Goal: Information Seeking & Learning: Learn about a topic

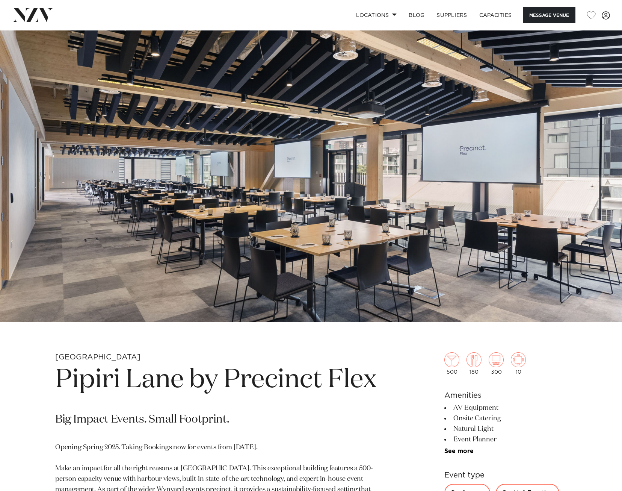
click at [21, 17] on img at bounding box center [32, 15] width 41 height 14
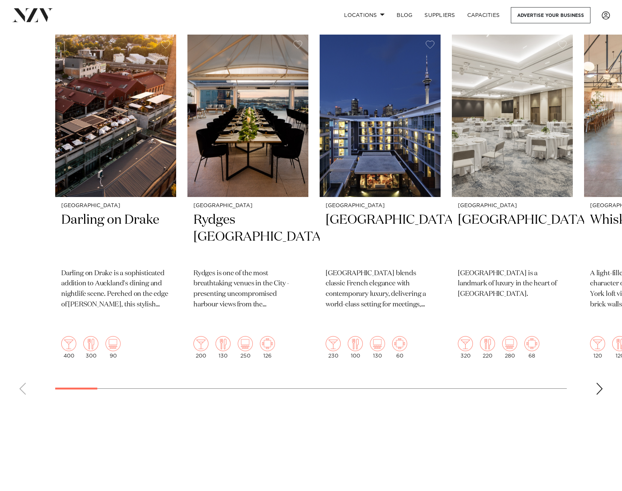
scroll to position [301, 0]
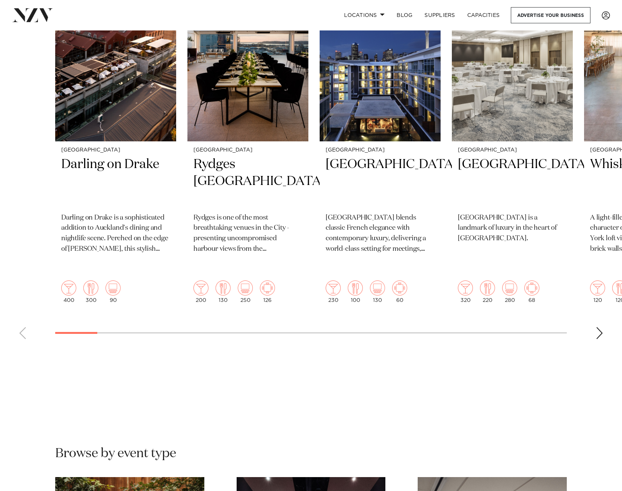
click at [602, 327] on div "Next slide" at bounding box center [600, 333] width 8 height 12
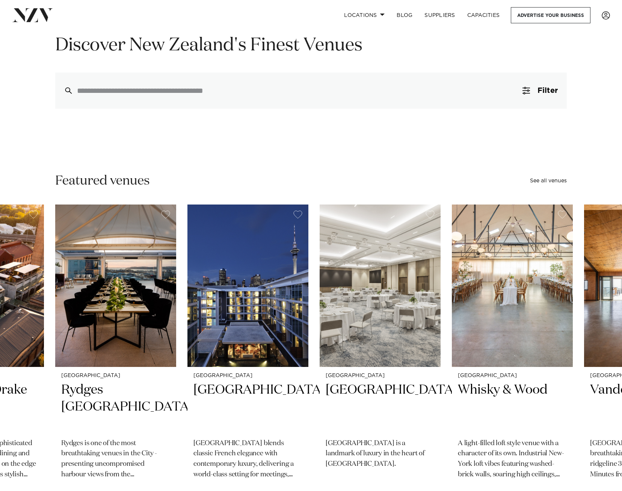
scroll to position [0, 0]
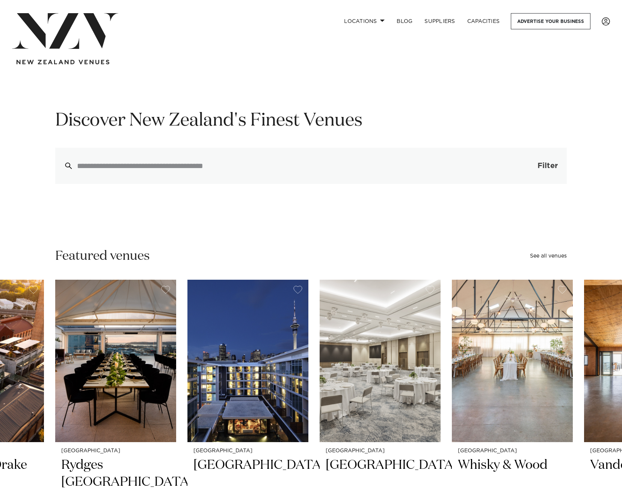
click at [538, 176] on button "Filter 0" at bounding box center [540, 166] width 53 height 36
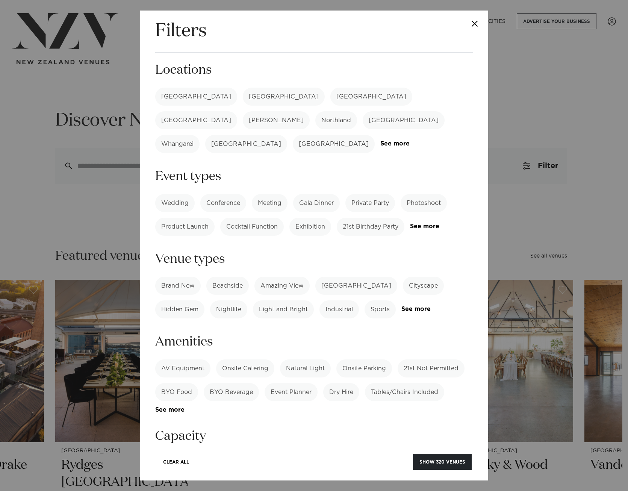
click at [165, 99] on label "[GEOGRAPHIC_DATA]" at bounding box center [196, 97] width 82 height 18
click at [451, 460] on button "Show 123 venues" at bounding box center [443, 462] width 57 height 16
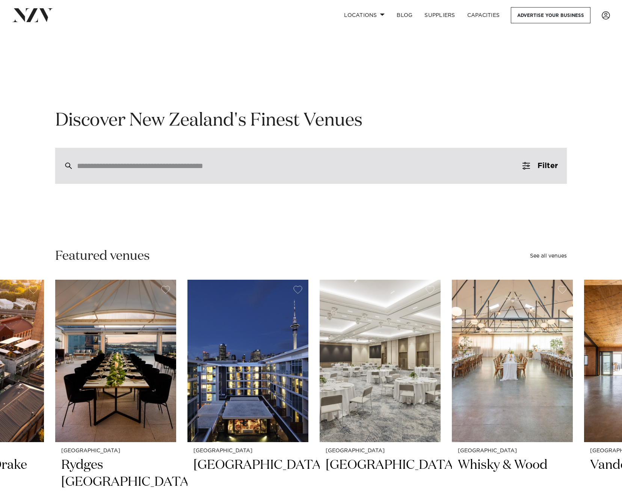
scroll to position [38, 0]
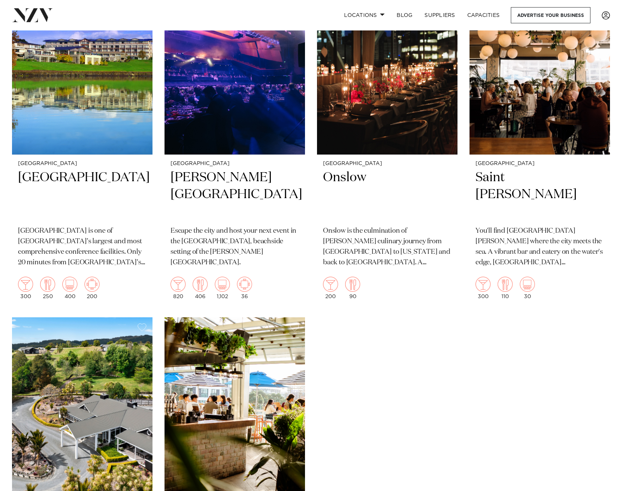
scroll to position [4284, 0]
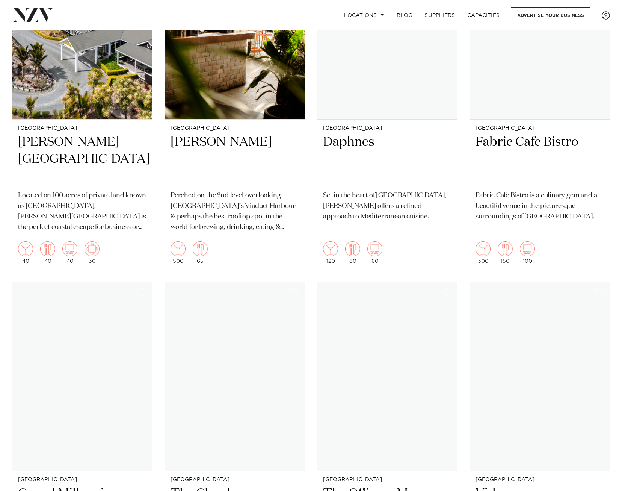
click at [397, 169] on h2 "Daphnes" at bounding box center [387, 159] width 129 height 51
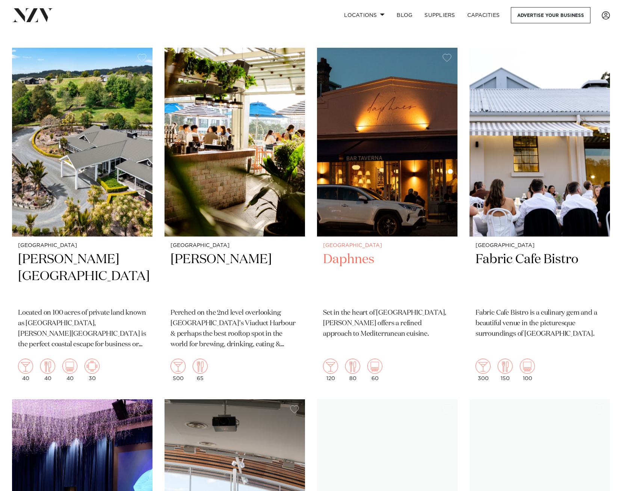
scroll to position [4435, 0]
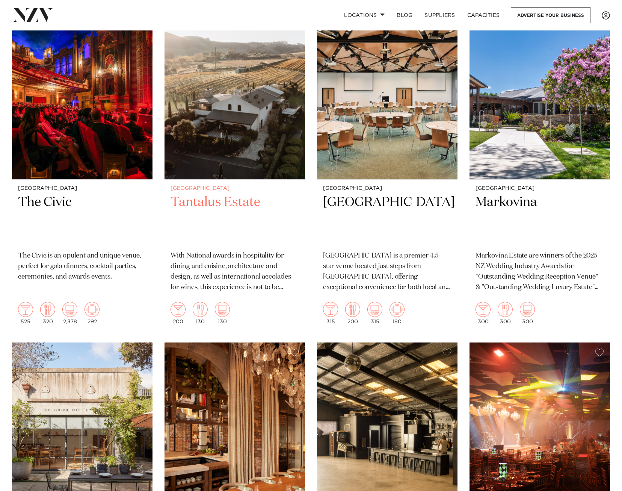
scroll to position [5976, 0]
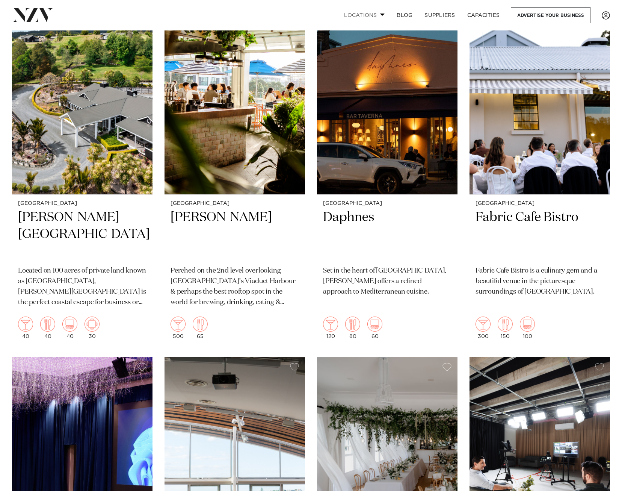
click at [344, 17] on link "Locations" at bounding box center [364, 15] width 53 height 16
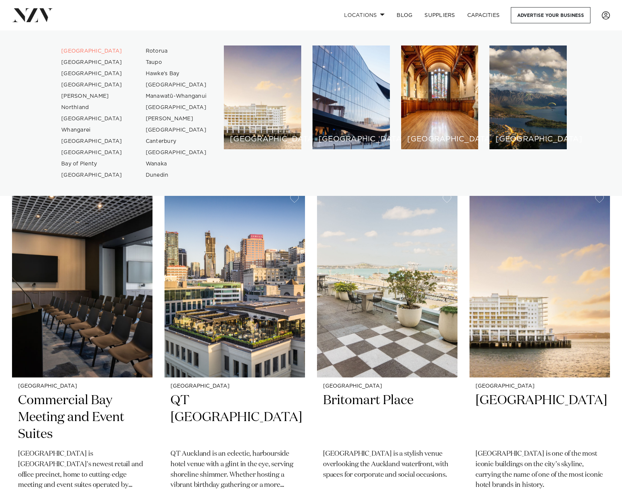
scroll to position [489, 0]
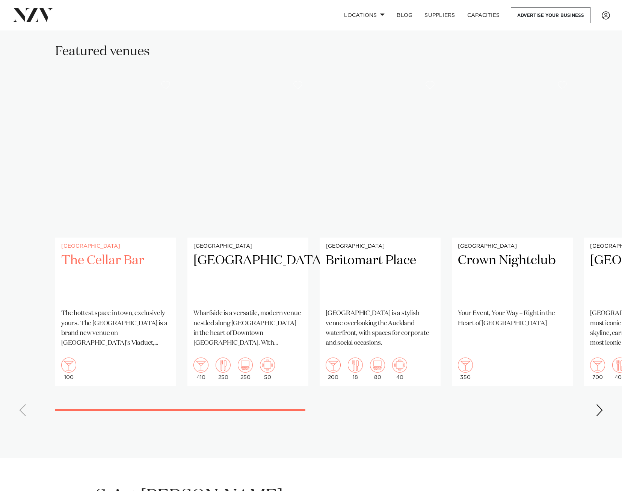
scroll to position [413, 0]
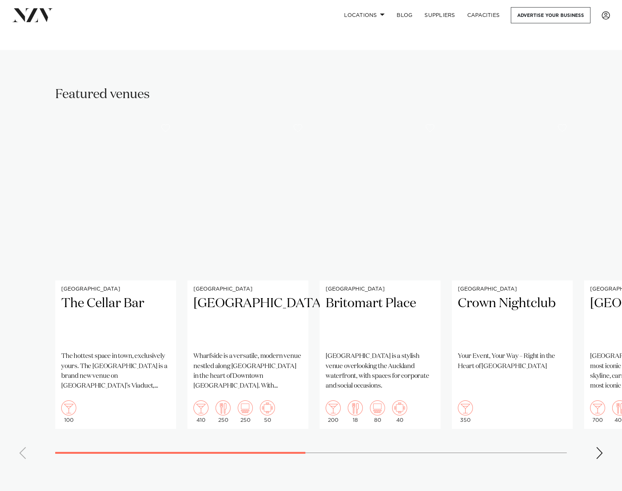
click at [598, 450] on div "Next slide" at bounding box center [600, 453] width 8 height 12
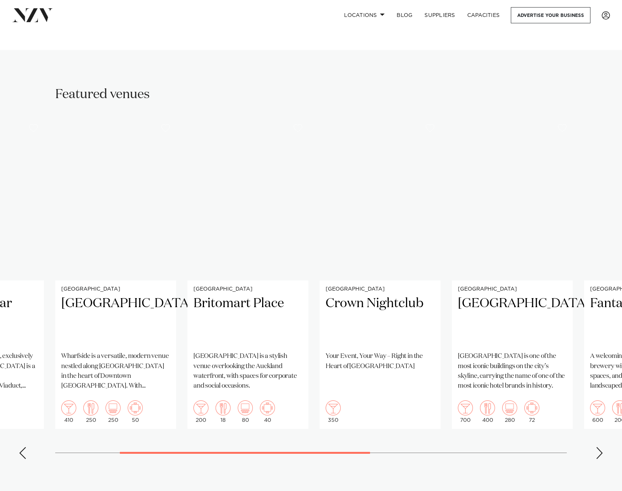
click at [598, 450] on div "Next slide" at bounding box center [600, 453] width 8 height 12
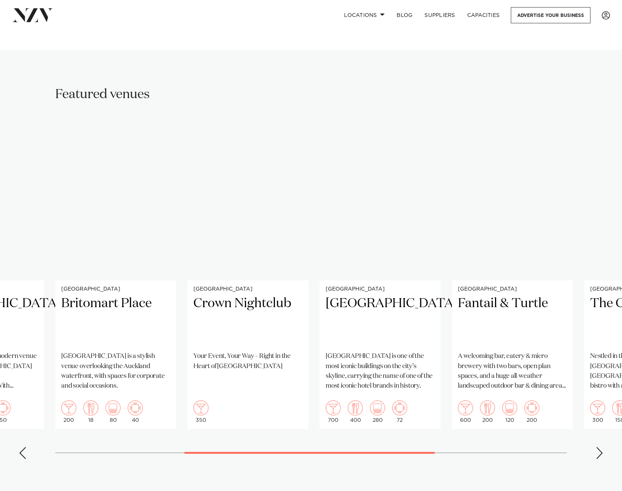
click at [598, 450] on div "Next slide" at bounding box center [600, 453] width 8 height 12
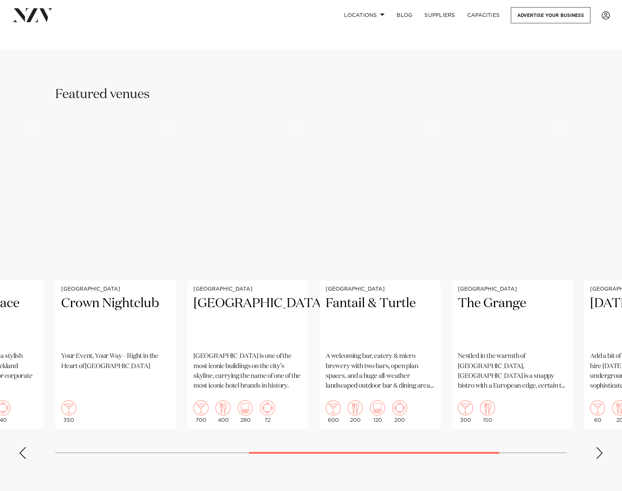
click at [598, 450] on div "Next slide" at bounding box center [600, 453] width 8 height 12
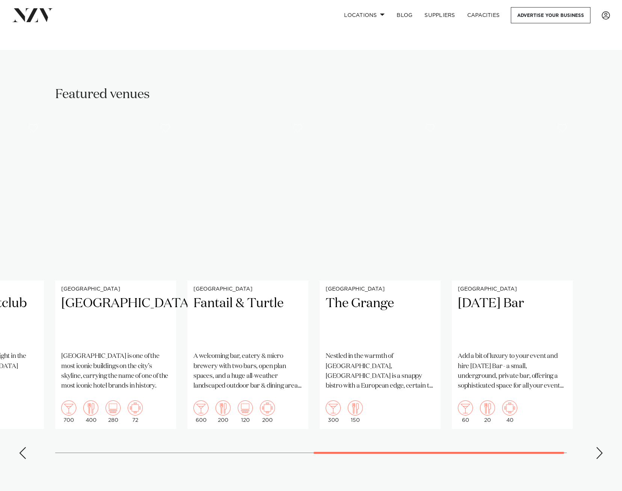
click at [598, 450] on div "Next slide" at bounding box center [600, 453] width 8 height 12
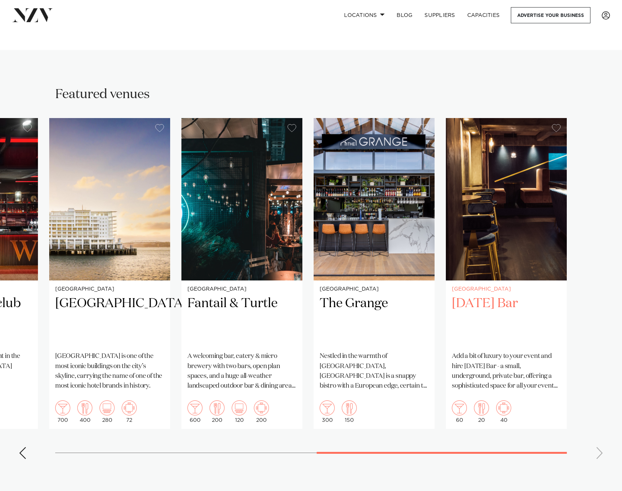
click at [500, 224] on img "8 / 8" at bounding box center [506, 199] width 121 height 162
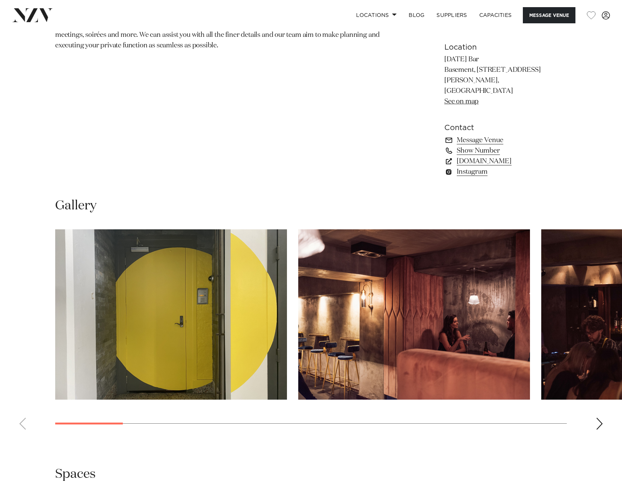
scroll to position [564, 0]
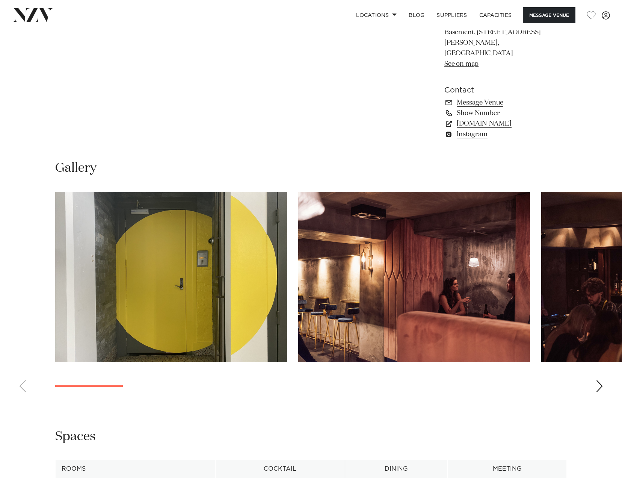
click at [601, 380] on div "Next slide" at bounding box center [600, 386] width 8 height 12
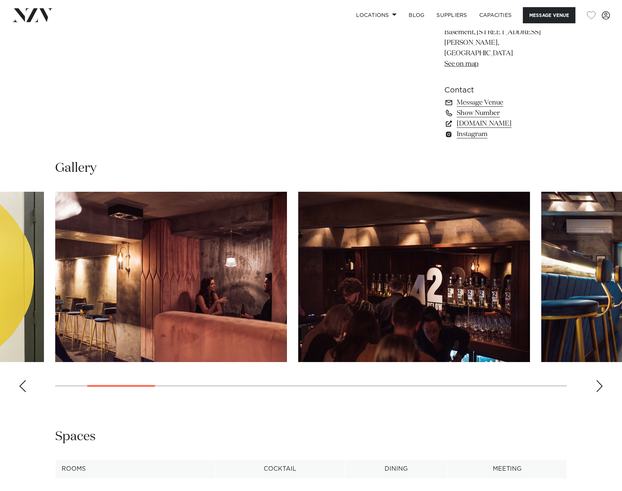
click at [601, 380] on div "Next slide" at bounding box center [600, 386] width 8 height 12
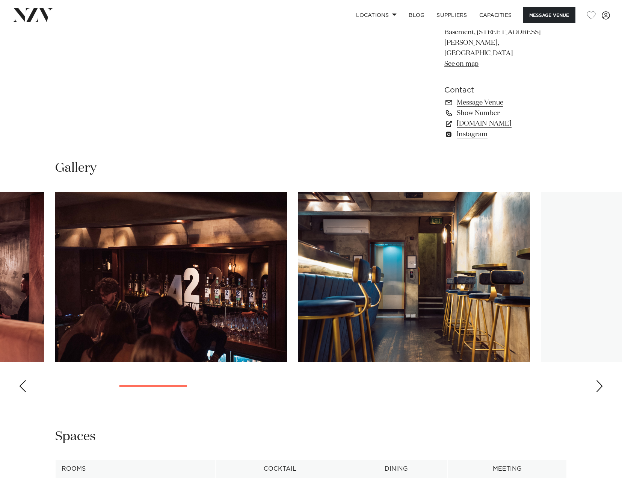
click at [601, 380] on div "Next slide" at bounding box center [600, 386] width 8 height 12
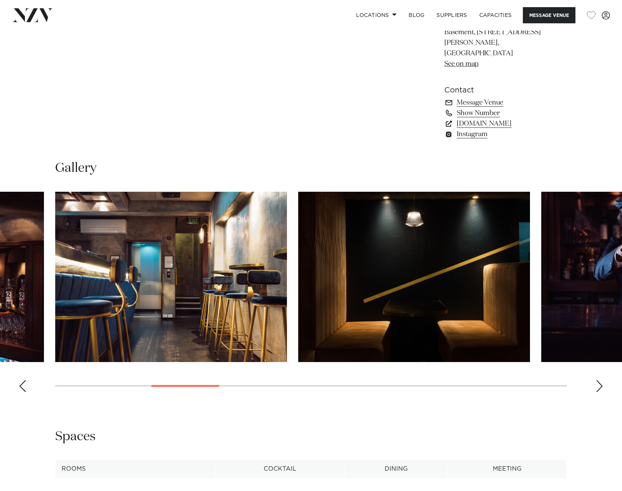
click at [601, 380] on div "Next slide" at bounding box center [600, 386] width 8 height 12
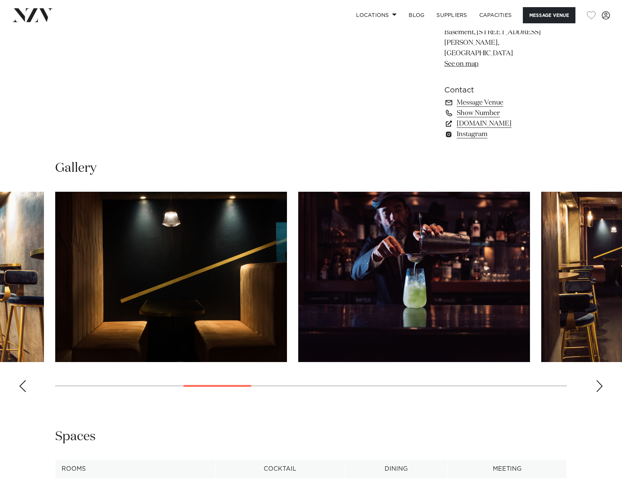
click at [601, 380] on div "Next slide" at bounding box center [600, 386] width 8 height 12
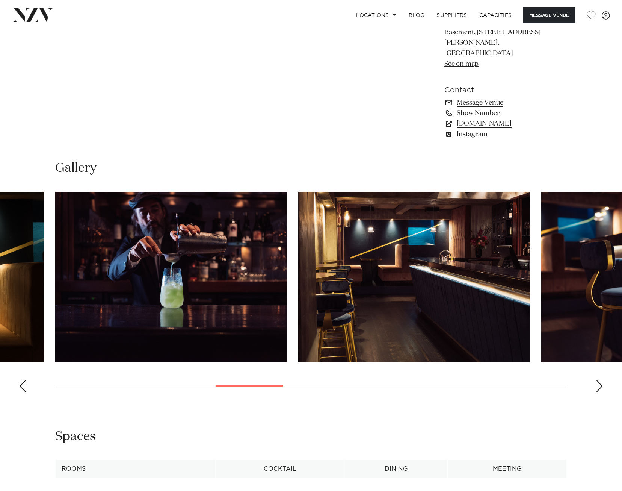
click at [601, 380] on div "Next slide" at bounding box center [600, 386] width 8 height 12
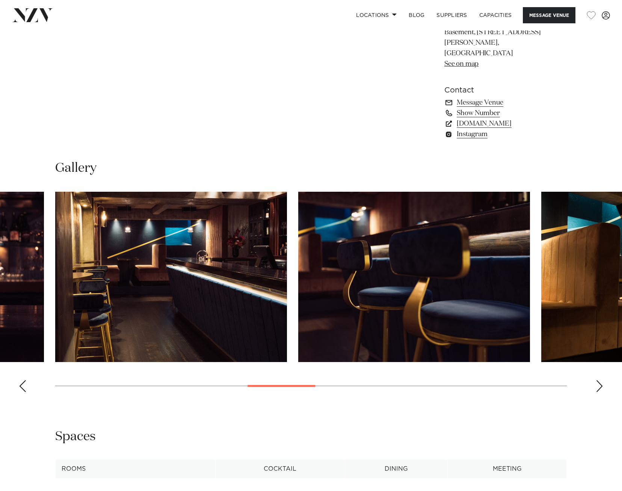
click at [601, 380] on div "Next slide" at bounding box center [600, 386] width 8 height 12
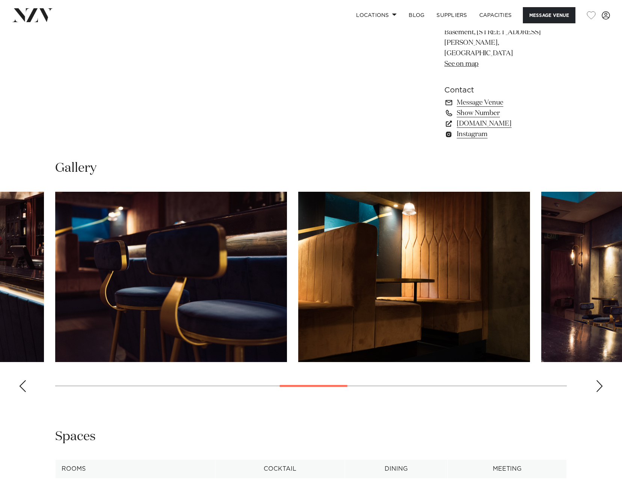
click at [601, 380] on div "Next slide" at bounding box center [600, 386] width 8 height 12
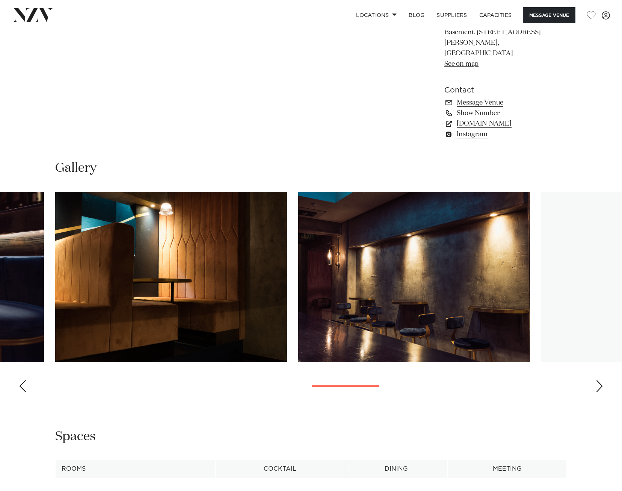
click at [601, 380] on div "Next slide" at bounding box center [600, 386] width 8 height 12
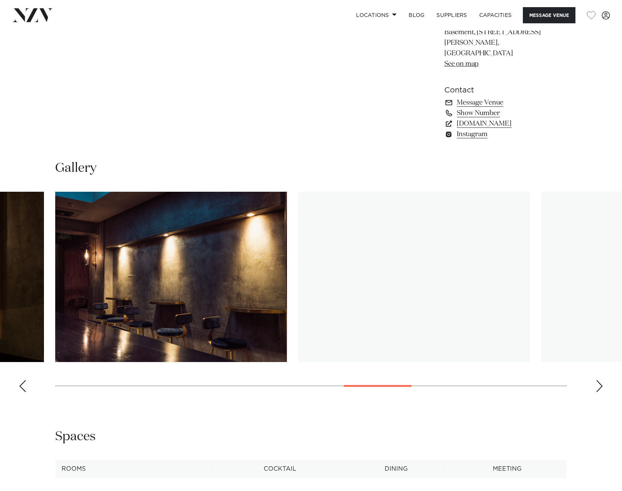
click at [601, 380] on div "Next slide" at bounding box center [600, 386] width 8 height 12
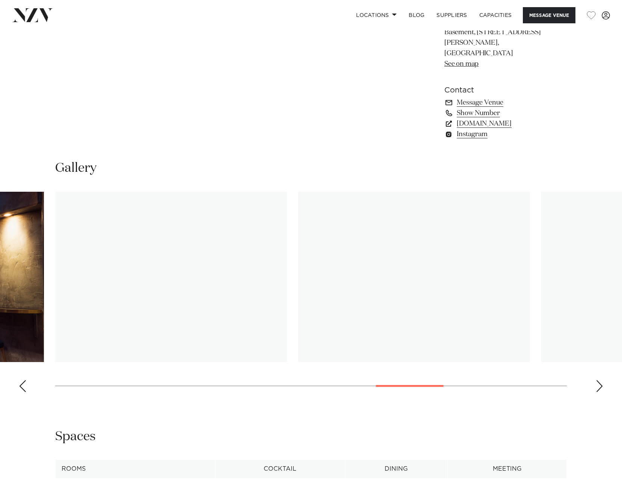
click at [601, 380] on div "Next slide" at bounding box center [600, 386] width 8 height 12
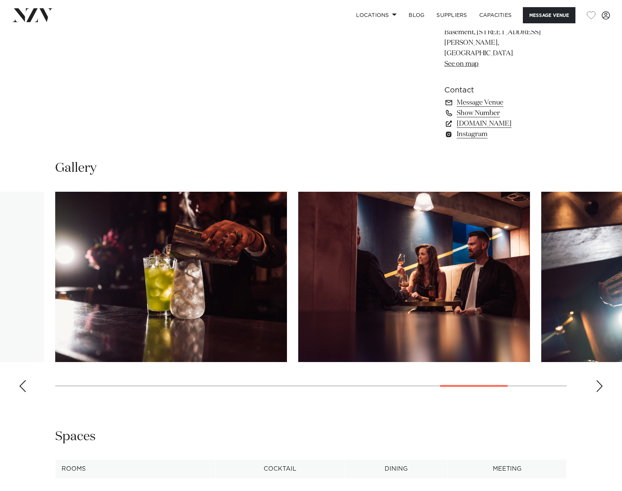
click at [600, 380] on div "Next slide" at bounding box center [600, 386] width 8 height 12
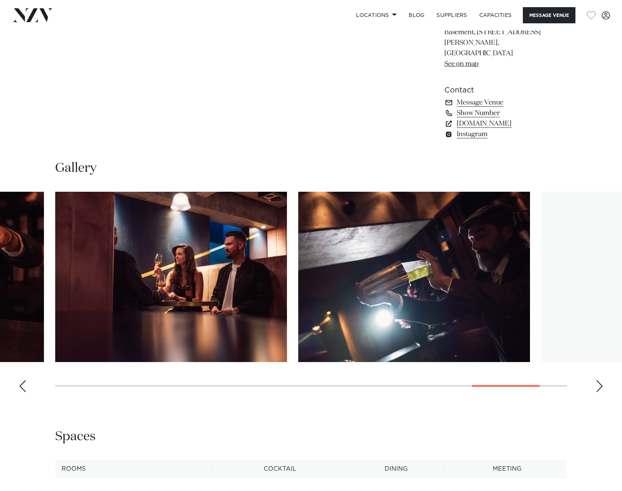
click at [600, 380] on div "Next slide" at bounding box center [600, 386] width 8 height 12
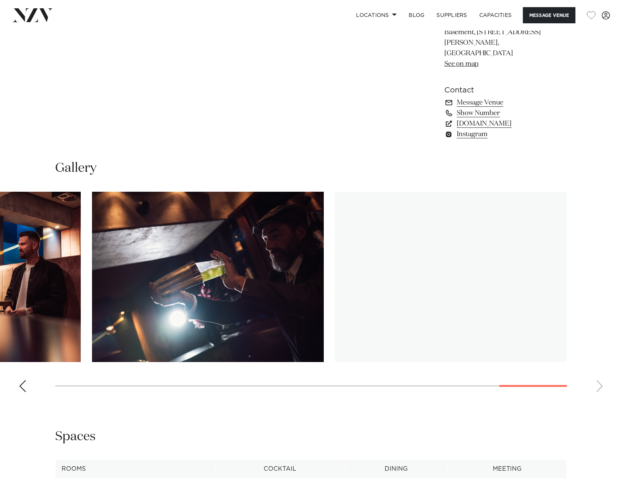
click at [600, 372] on swiper-container at bounding box center [311, 295] width 622 height 206
click at [599, 374] on swiper-container at bounding box center [311, 295] width 622 height 206
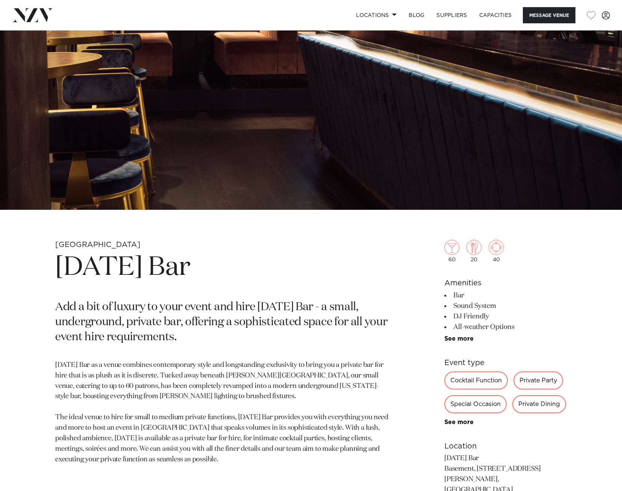
scroll to position [0, 0]
